Goal: Information Seeking & Learning: Check status

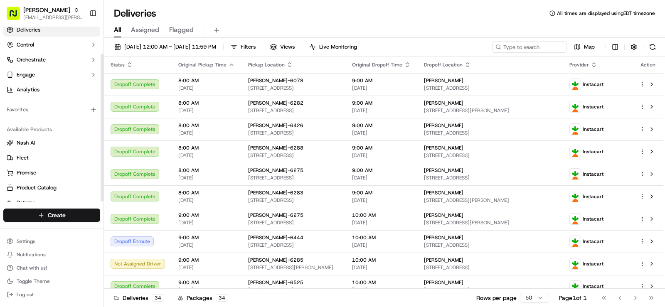
scroll to position [32, 0]
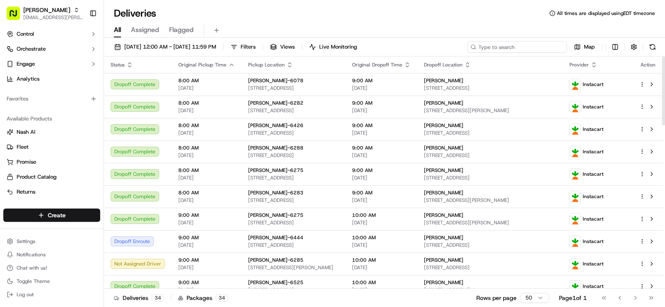
click at [509, 44] on input at bounding box center [517, 47] width 100 height 12
click at [260, 49] on button "Filters" at bounding box center [243, 47] width 32 height 12
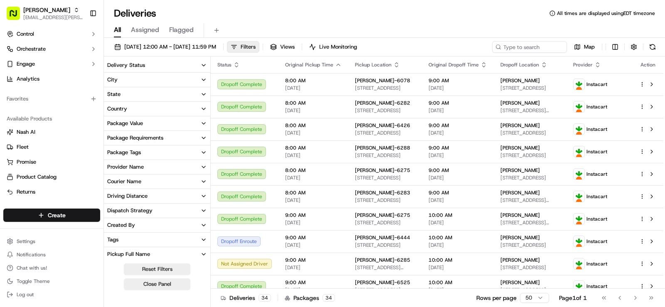
click at [200, 181] on button "Courier Name" at bounding box center [157, 182] width 106 height 14
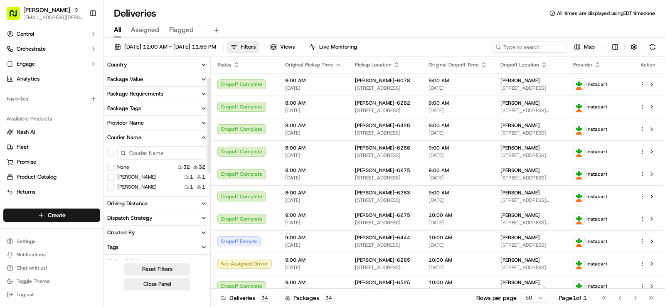
scroll to position [42, 0]
click at [185, 144] on button "Courier Name" at bounding box center [157, 140] width 106 height 14
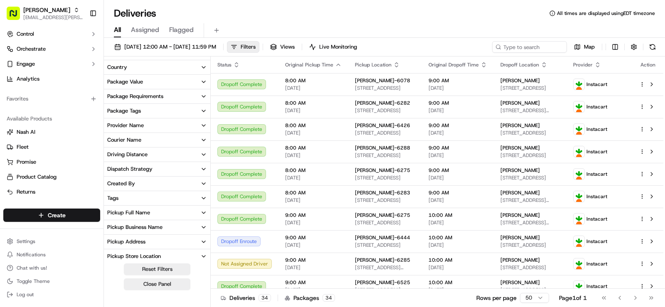
click at [189, 127] on button "Provider Name" at bounding box center [157, 126] width 106 height 14
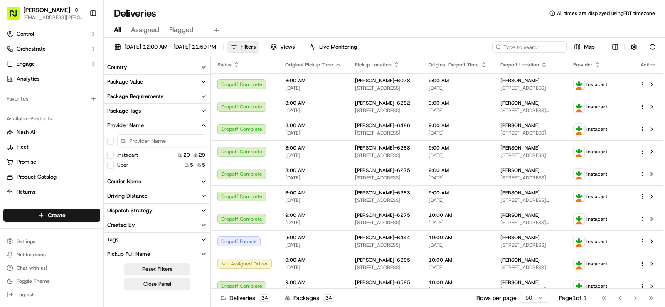
click at [189, 127] on button "Provider Name" at bounding box center [157, 126] width 106 height 14
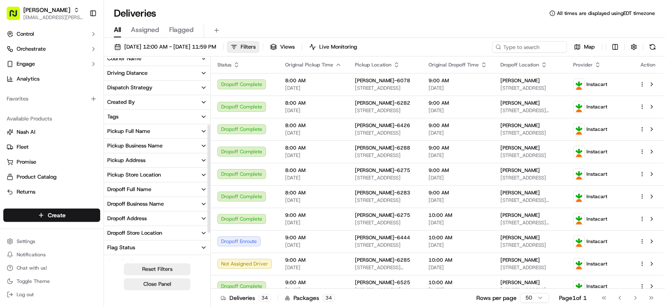
scroll to position [125, 0]
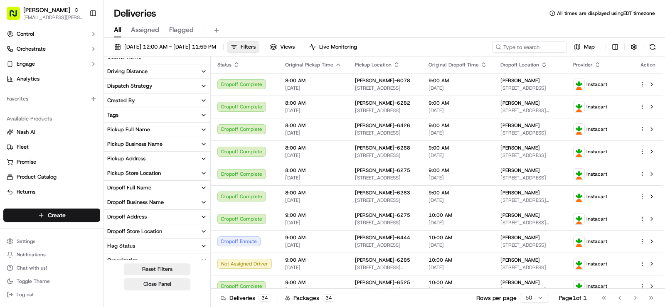
click at [168, 129] on button "Pickup Full Name" at bounding box center [157, 130] width 106 height 14
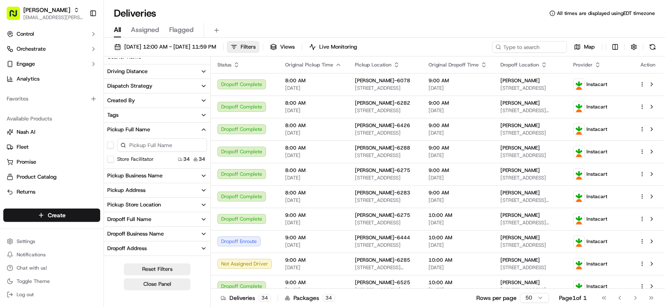
click at [168, 129] on button "Pickup Full Name" at bounding box center [157, 130] width 106 height 14
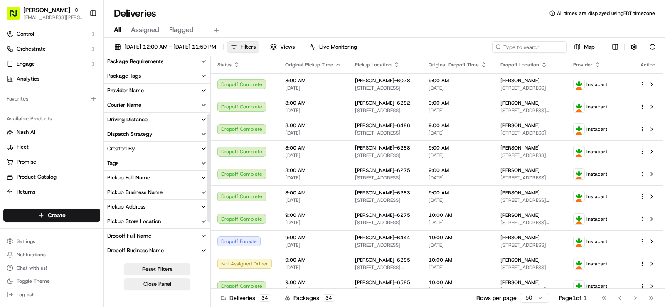
scroll to position [0, 0]
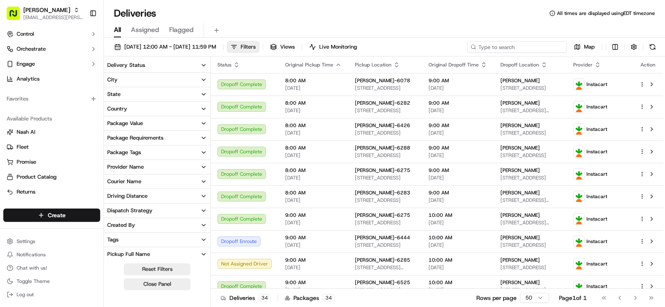
click at [540, 47] on input at bounding box center [517, 47] width 100 height 12
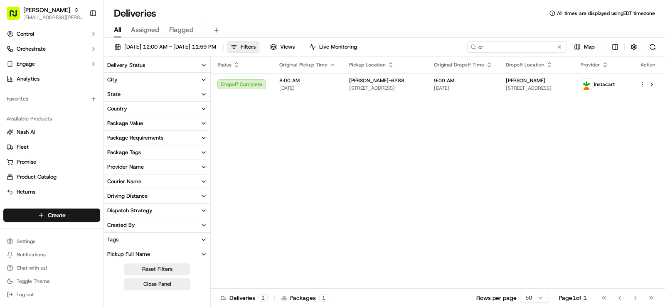
type input "c"
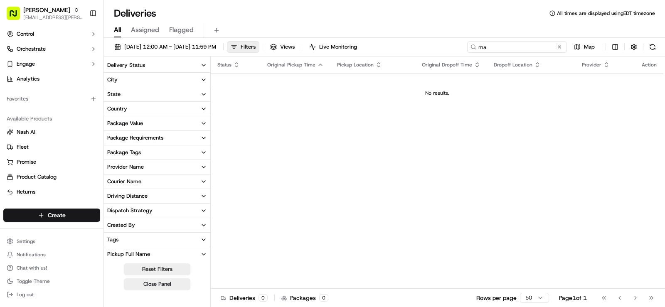
type input "m"
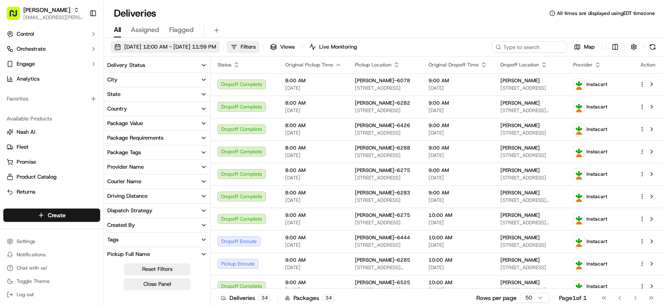
click at [188, 45] on span "[DATE] 12:00 AM - [DATE] 11:59 PM" at bounding box center [170, 46] width 92 height 7
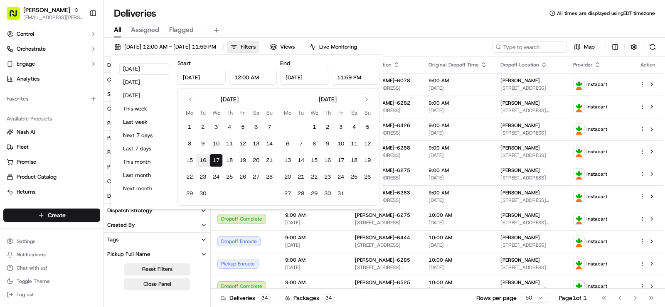
click at [205, 162] on button "16" at bounding box center [202, 160] width 13 height 13
type input "[DATE]"
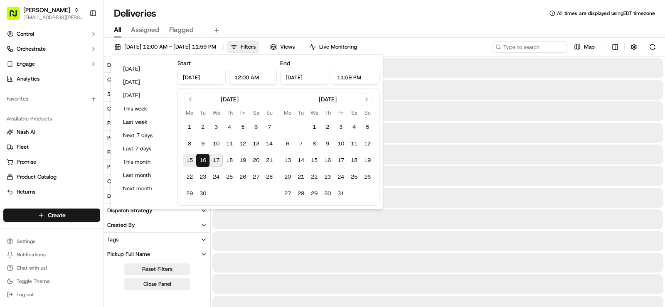
click at [186, 158] on button "15" at bounding box center [189, 160] width 13 height 13
click at [267, 143] on button "14" at bounding box center [269, 143] width 13 height 13
type input "[DATE]"
drag, startPoint x: 256, startPoint y: 144, endPoint x: 229, endPoint y: 144, distance: 27.4
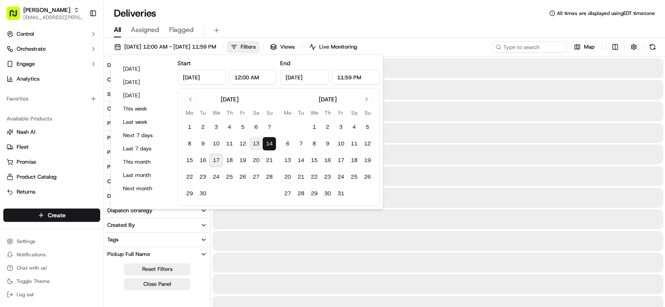
click at [256, 144] on button "13" at bounding box center [256, 143] width 13 height 13
click at [240, 143] on button "12" at bounding box center [242, 143] width 13 height 13
type input "[DATE]"
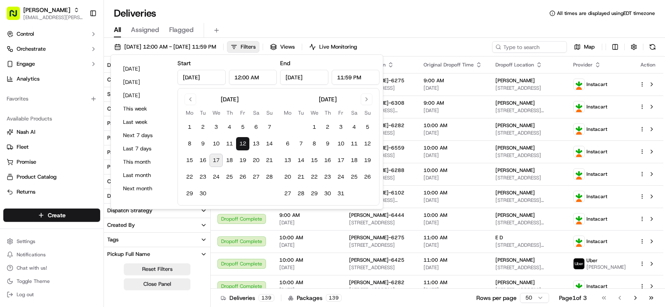
click at [219, 77] on input "[DATE]" at bounding box center [202, 77] width 48 height 15
click at [200, 79] on input "[DATE]" at bounding box center [202, 77] width 48 height 15
type input "[DATE]"
click at [302, 80] on input "[DATE]" at bounding box center [304, 77] width 48 height 15
click at [304, 78] on input "[DATE]" at bounding box center [304, 77] width 48 height 15
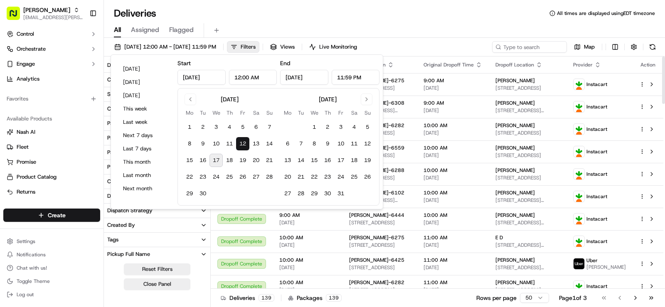
type input "[DATE]"
click at [342, 62] on div "End [DATE] 11:59 PM" at bounding box center [329, 71] width 99 height 27
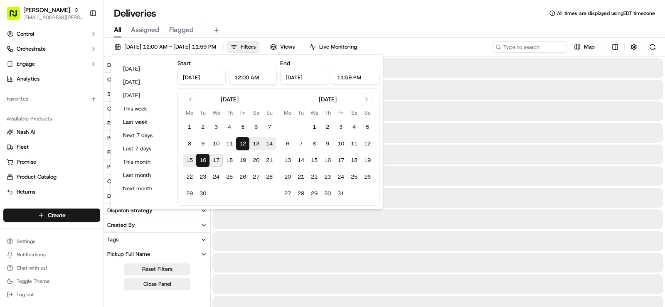
click at [456, 47] on div "[DATE] 12:00 AM - [DATE] 11:59 PM Filters Views Live Monitoring Map" at bounding box center [384, 48] width 561 height 15
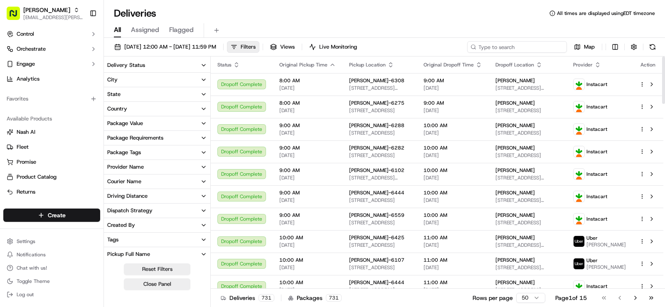
click at [512, 47] on input at bounding box center [517, 47] width 100 height 12
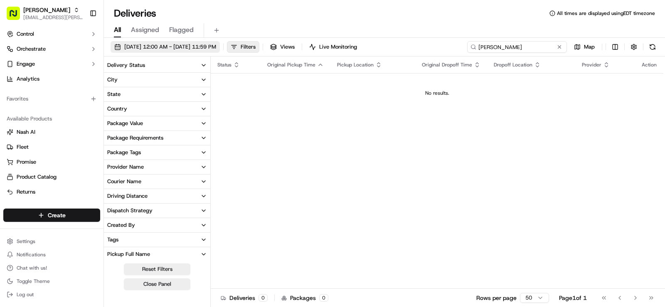
type input "[PERSON_NAME]"
click at [204, 48] on span "[DATE] 12:00 AM - [DATE] 11:59 PM" at bounding box center [170, 46] width 92 height 7
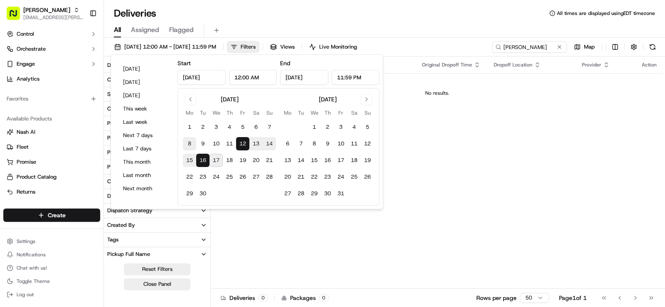
click at [195, 144] on button "8" at bounding box center [189, 143] width 13 height 13
click at [222, 127] on button "3" at bounding box center [216, 127] width 13 height 13
type input "[DATE]"
click at [272, 128] on button "7" at bounding box center [269, 127] width 13 height 13
type input "[DATE]"
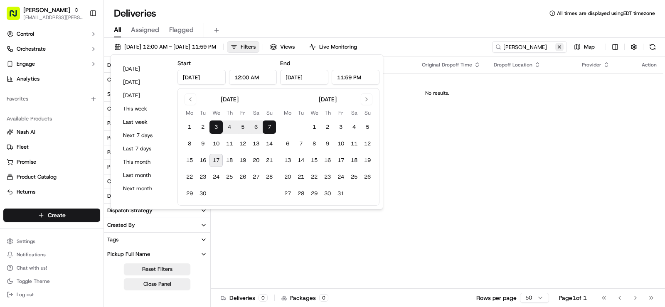
click at [557, 45] on button at bounding box center [560, 47] width 8 height 8
